Goal: Transaction & Acquisition: Book appointment/travel/reservation

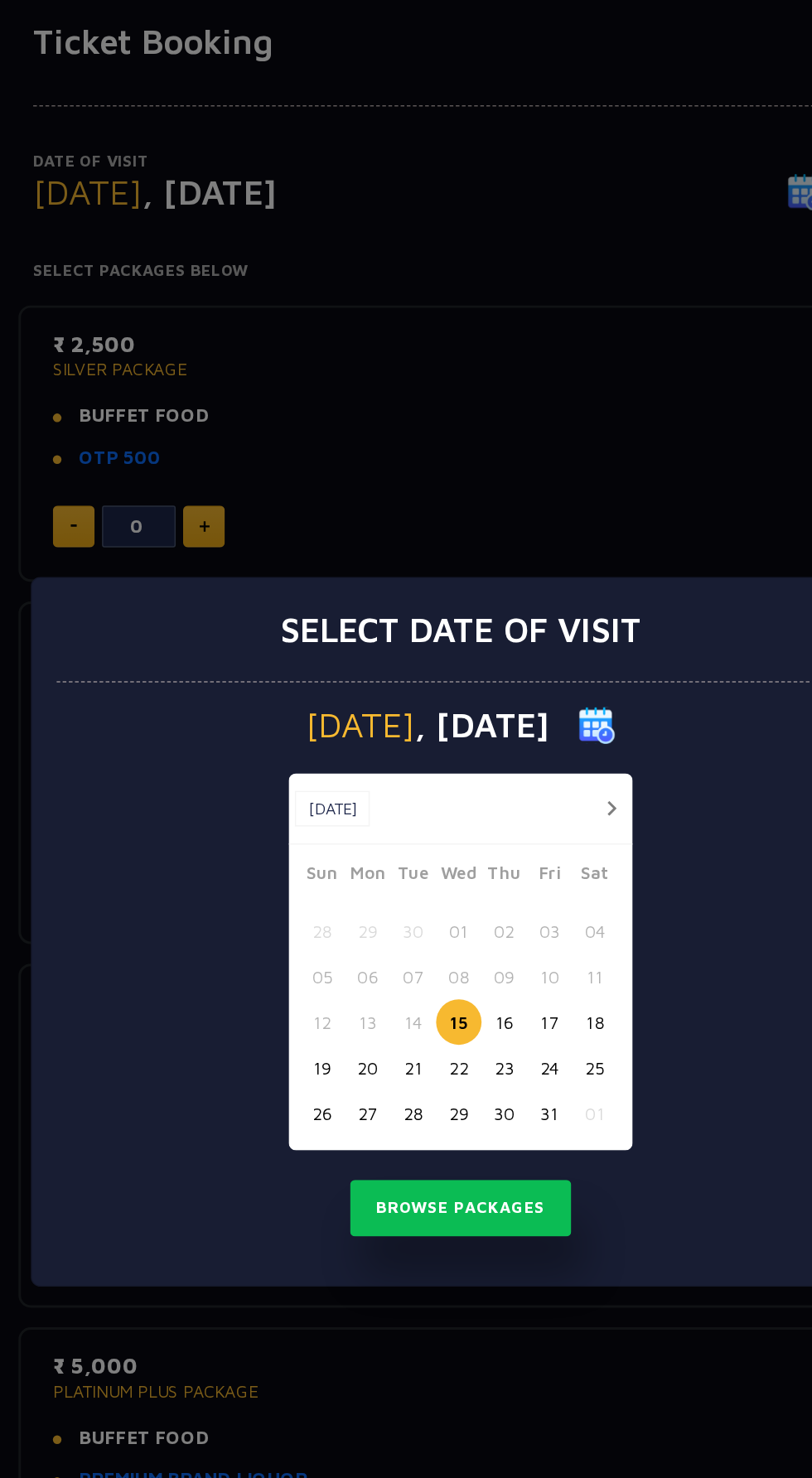
click at [436, 797] on button "16" at bounding box center [435, 799] width 30 height 30
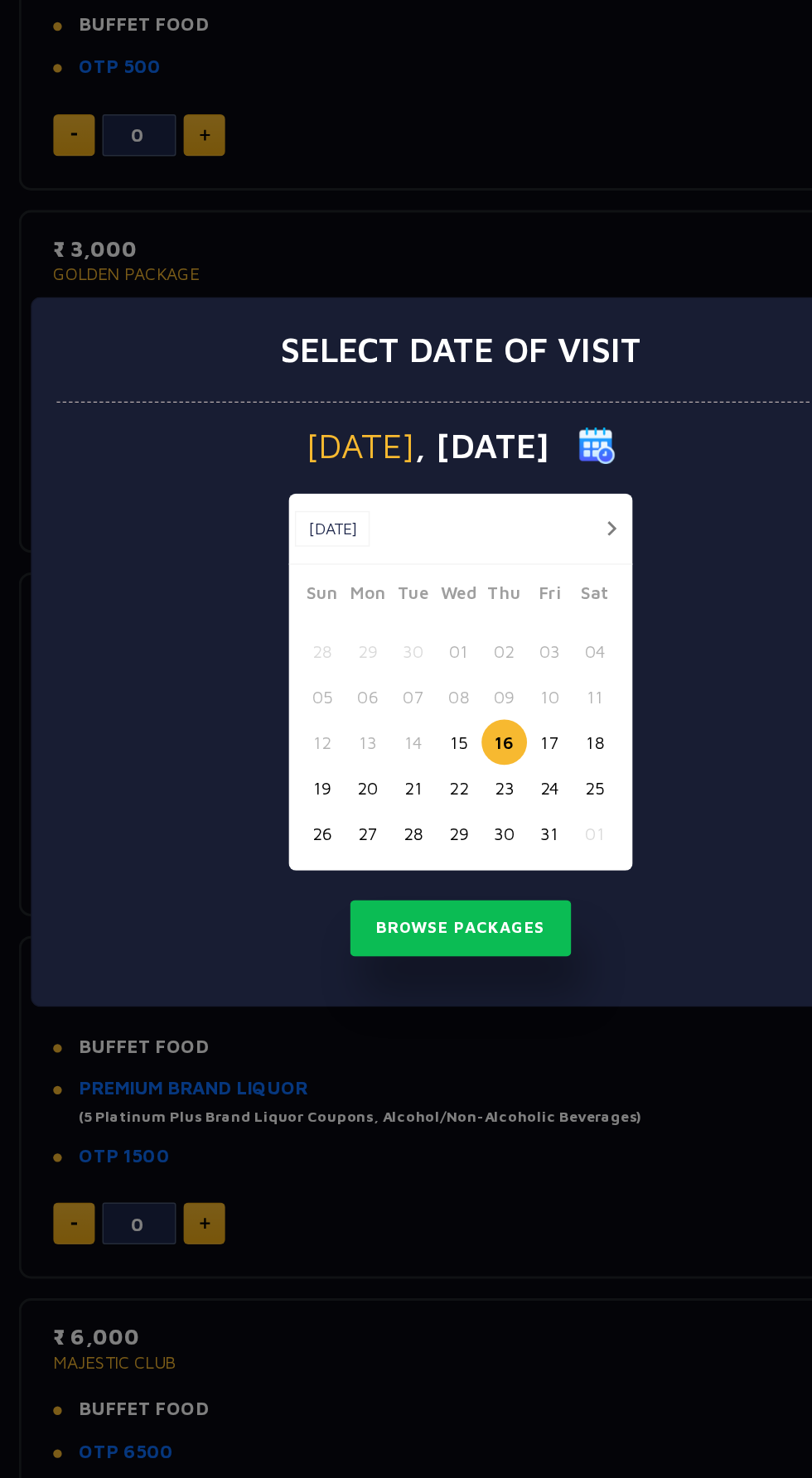
scroll to position [76, 0]
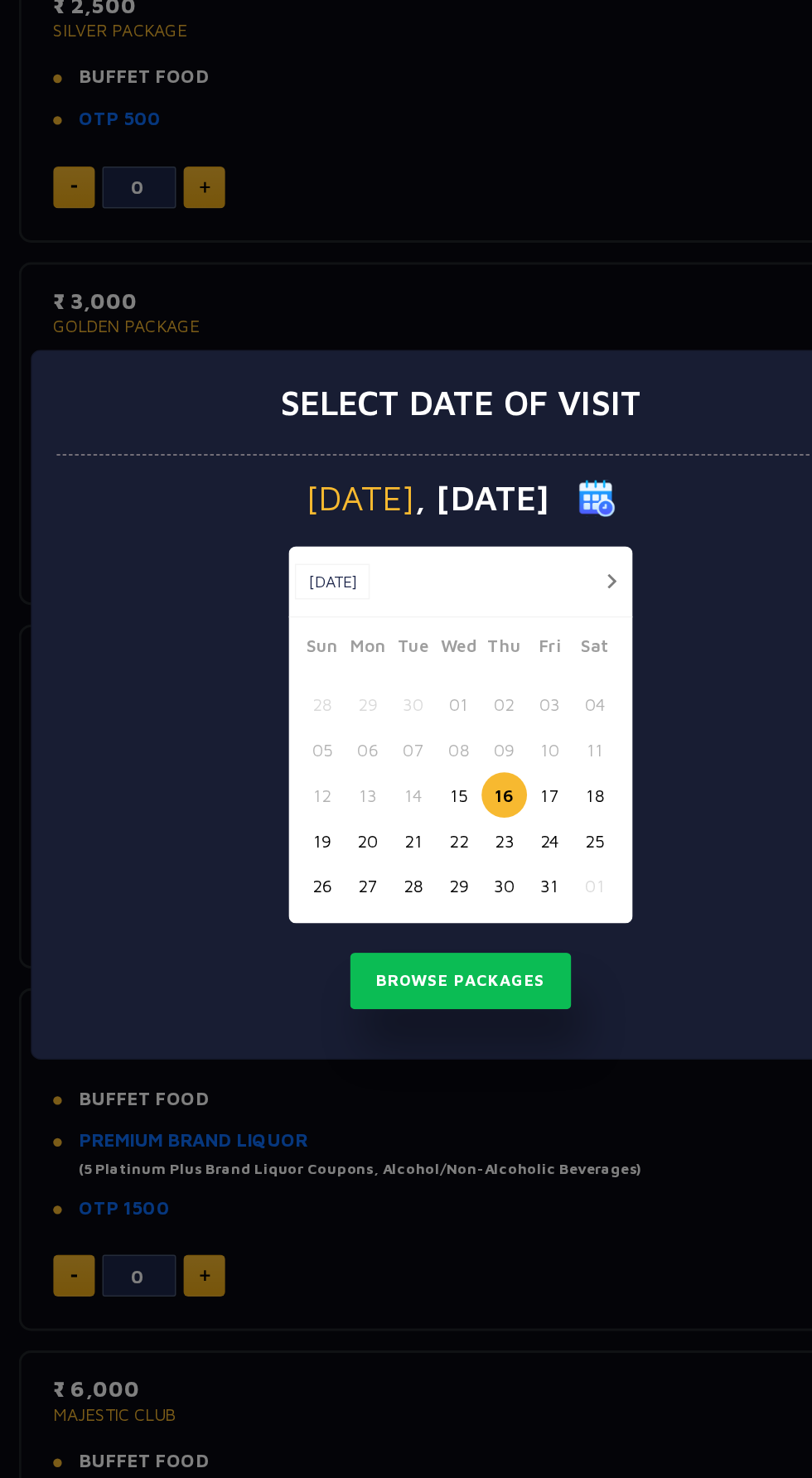
click at [356, 1105] on div "Select date of visit [DATE] [DATE] [DATE] Sun Mon Tue Wed Thu Fri Sat 28 29 30 …" at bounding box center [406, 739] width 812 height 1478
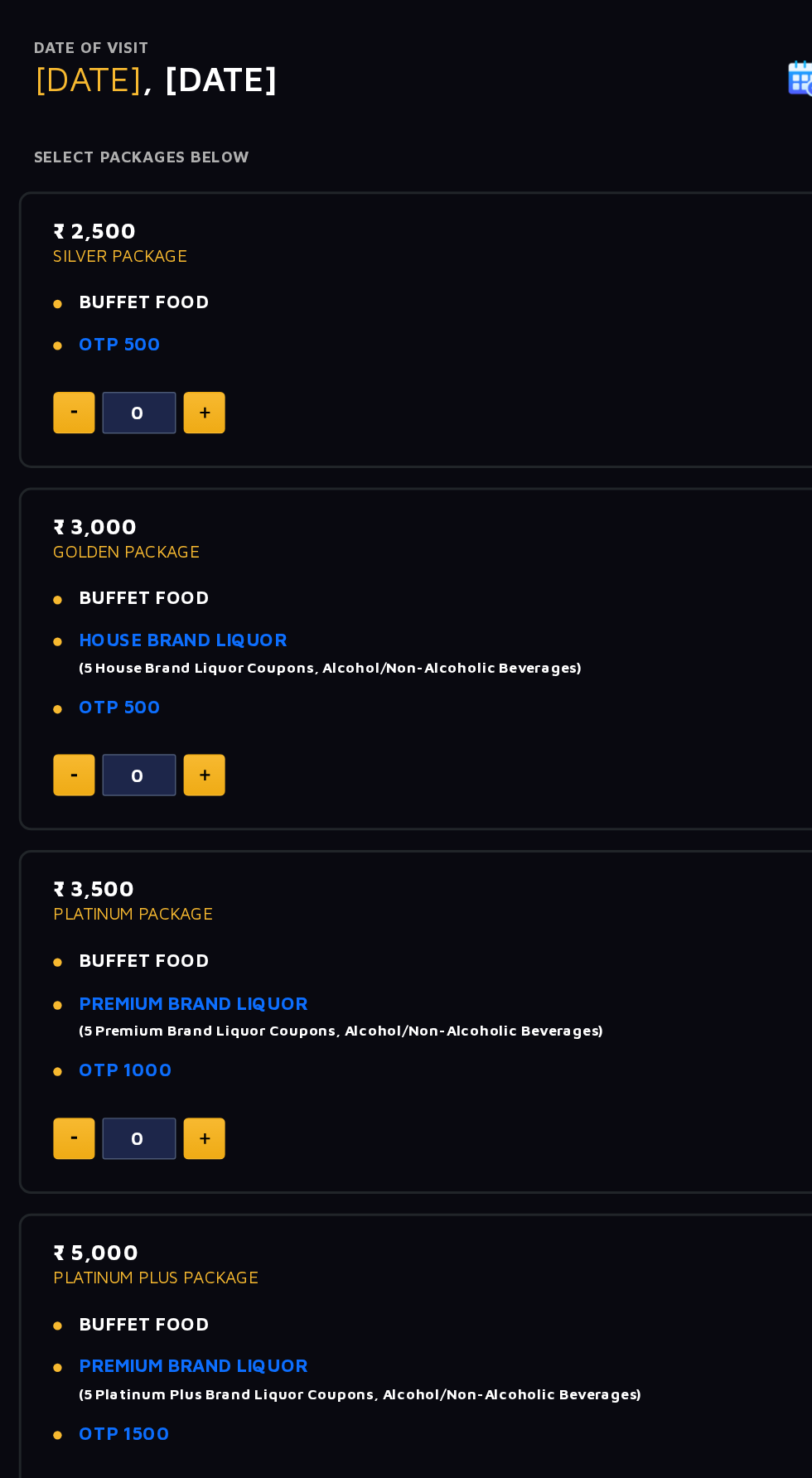
scroll to position [0, 0]
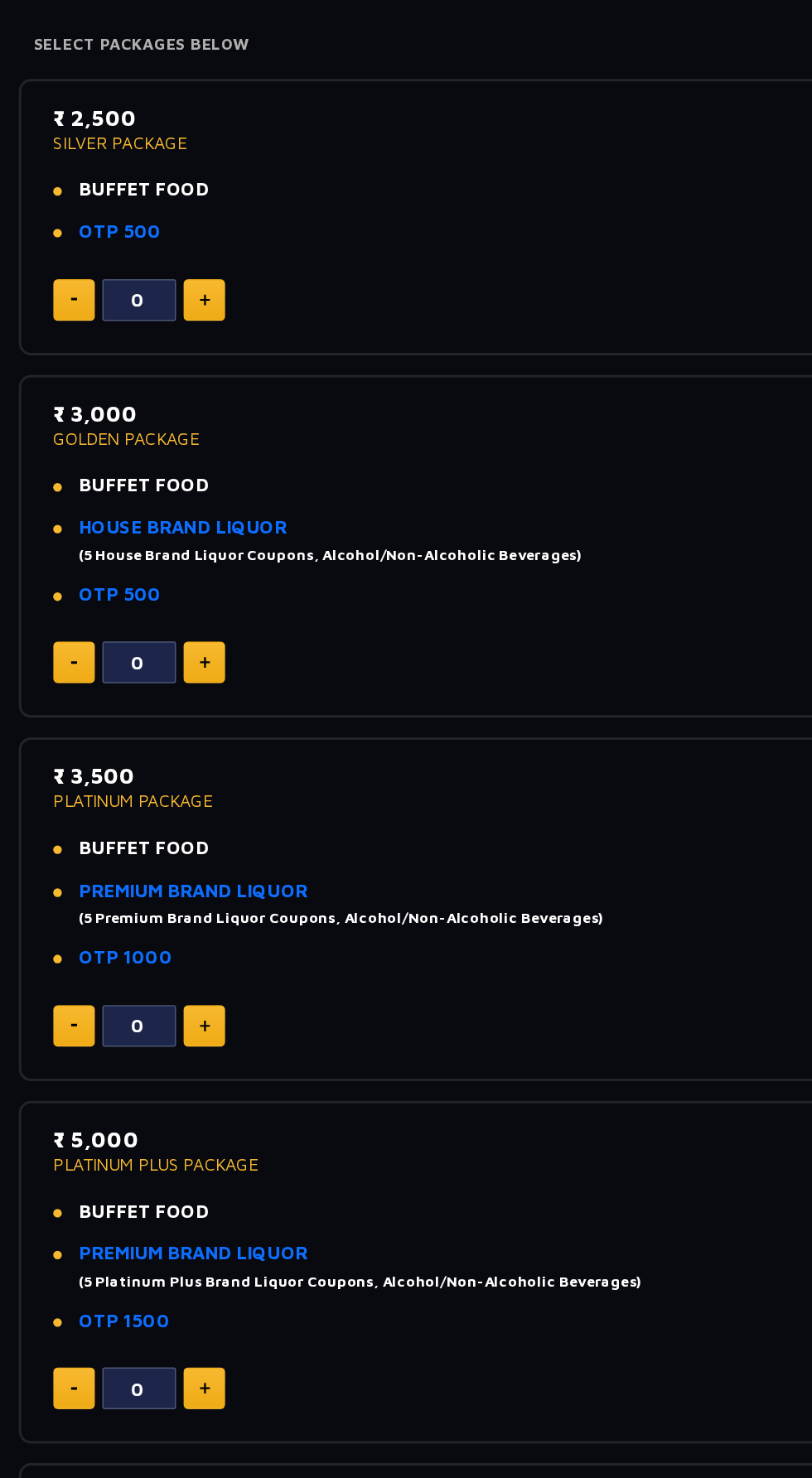
click at [232, 709] on img at bounding box center [232, 710] width 8 height 9
click at [229, 706] on img at bounding box center [232, 710] width 8 height 9
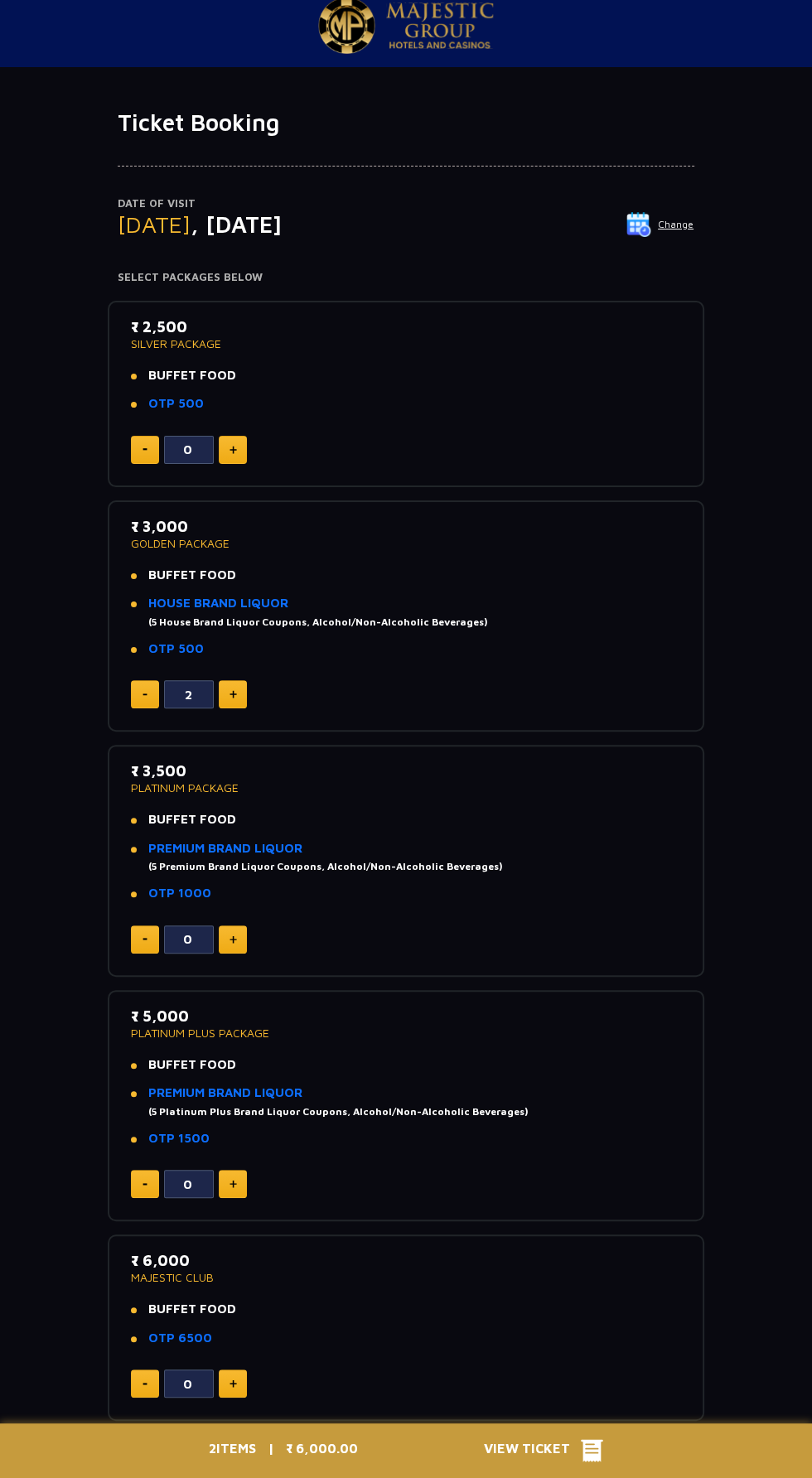
scroll to position [16, 0]
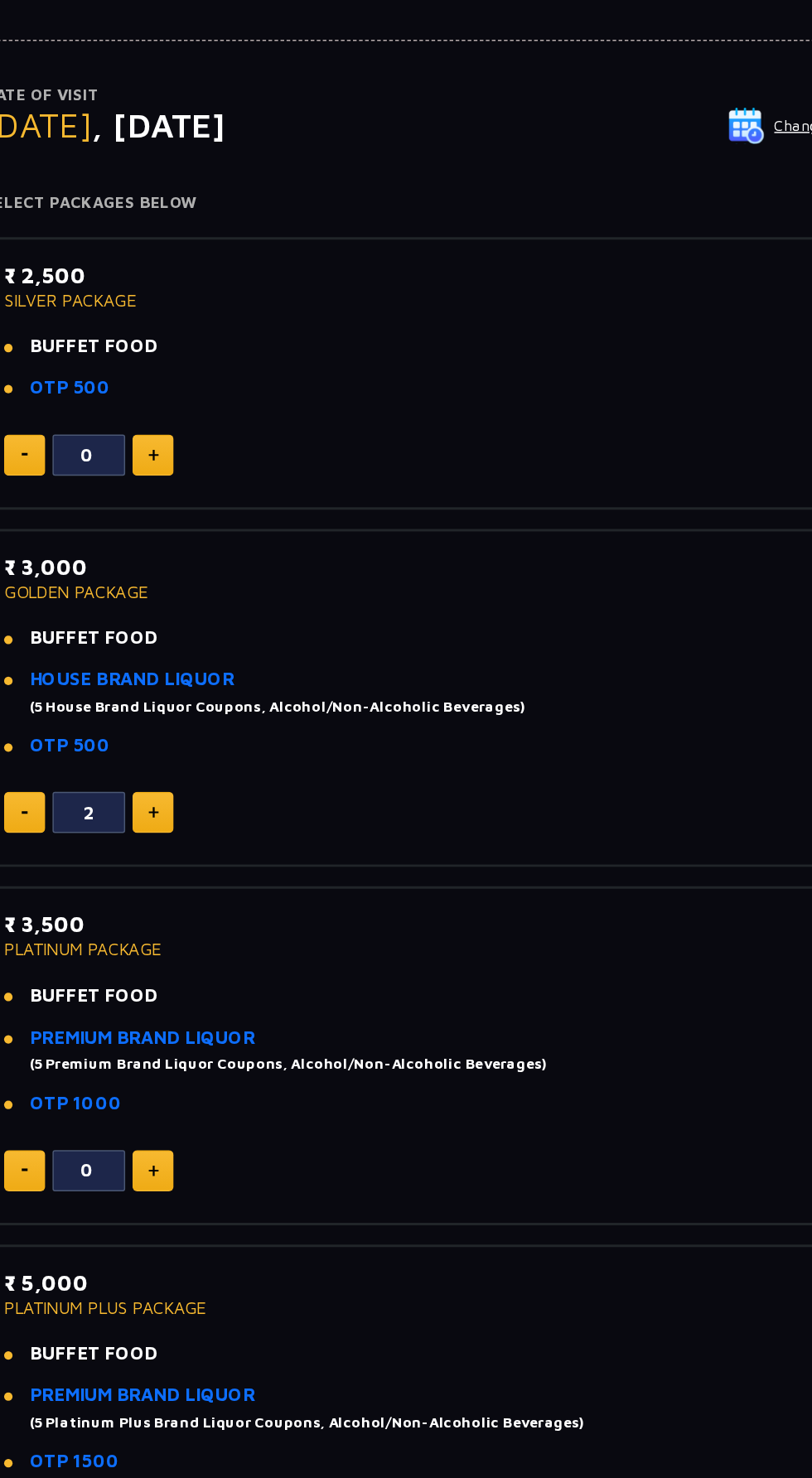
click at [309, 620] on div "(5 House Brand Liquor Coupons, Alcohol/Non-Alcoholic Beverages)" at bounding box center [318, 621] width 338 height 15
click at [232, 690] on img at bounding box center [232, 694] width 8 height 9
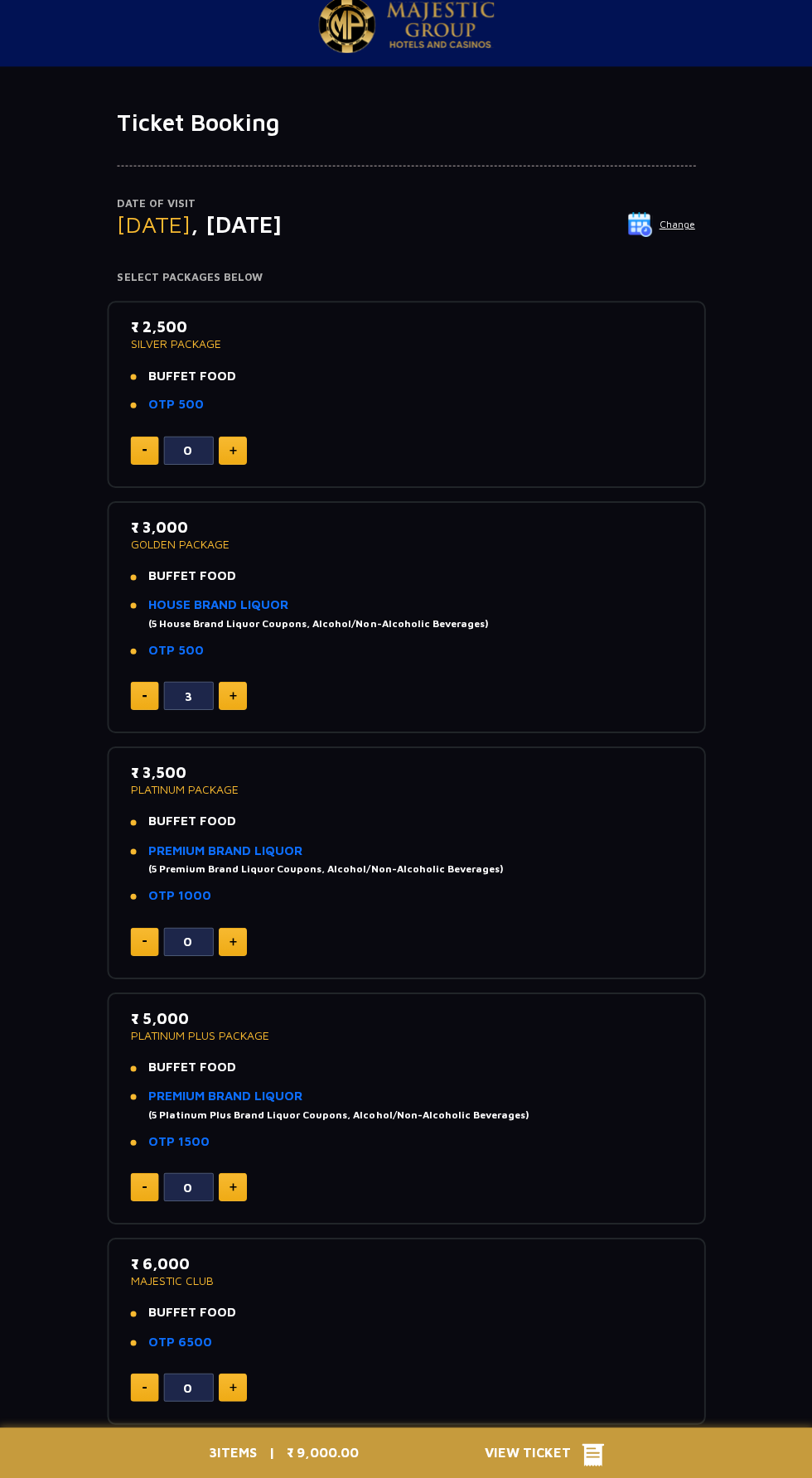
scroll to position [0, 0]
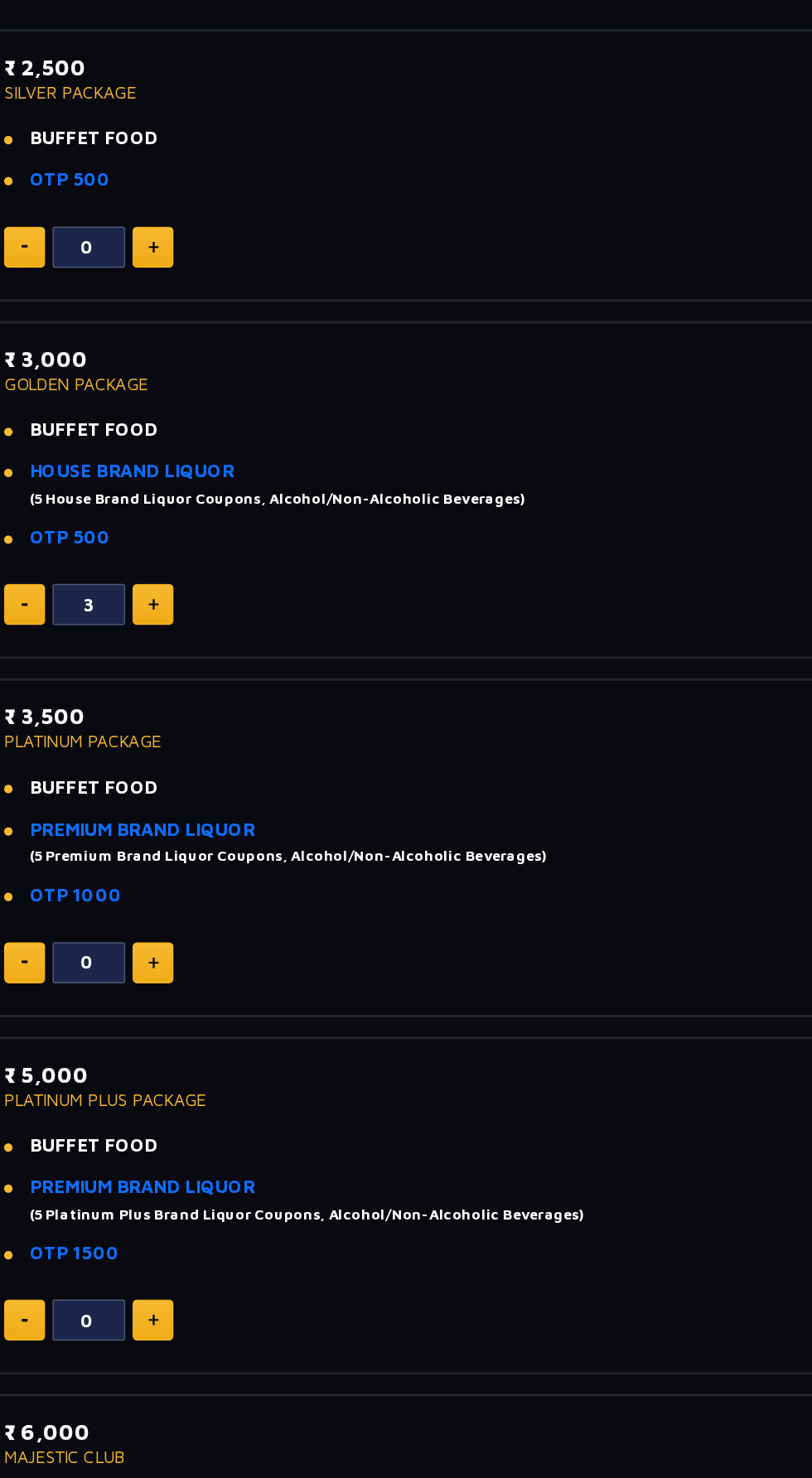
click at [232, 709] on img at bounding box center [232, 710] width 8 height 9
type input "5"
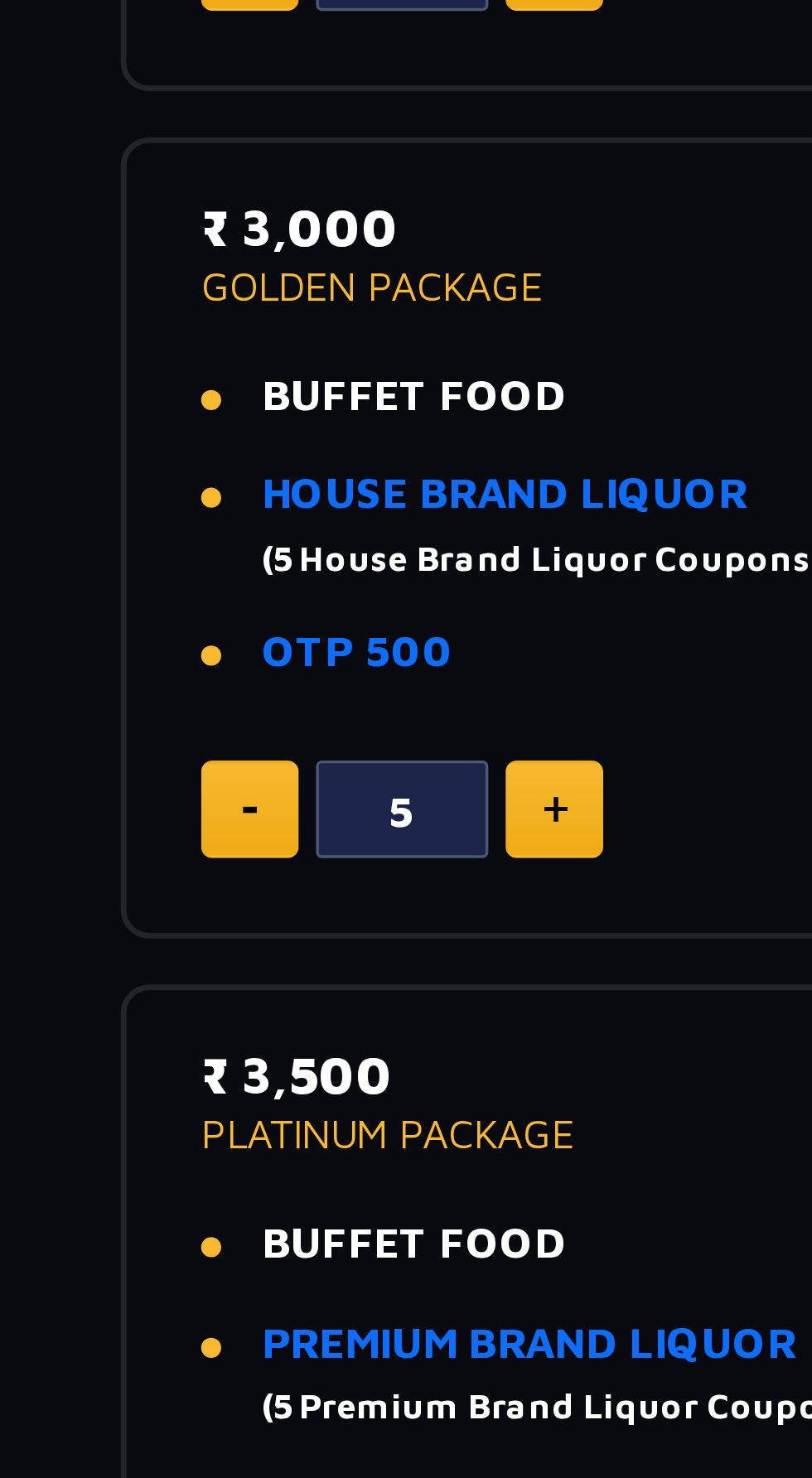
scroll to position [107, 0]
